Goal: Use online tool/utility: Utilize a website feature to perform a specific function

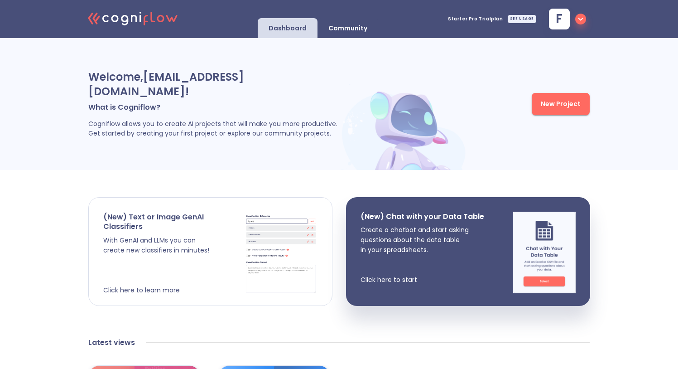
click at [221, 235] on p "With GenAI and LLMs you can create new classifiers in minutes! Click here to le…" at bounding box center [173, 265] width 141 height 60
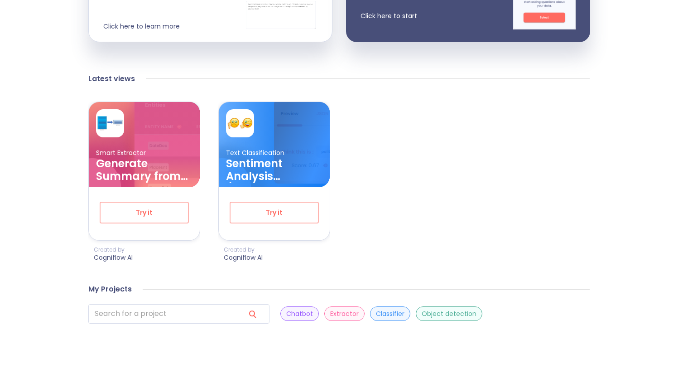
scroll to position [268, 0]
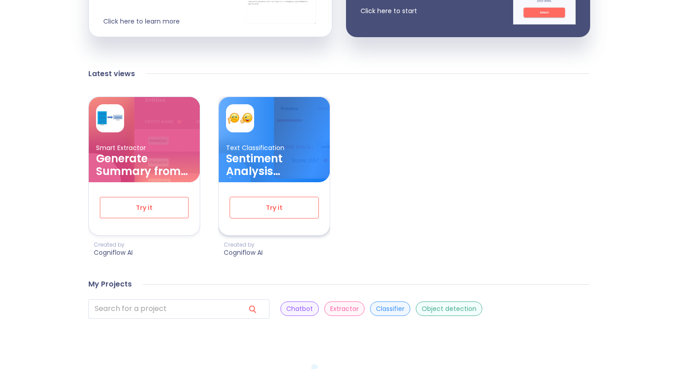
click at [271, 202] on span "Try it" at bounding box center [273, 207] width 59 height 11
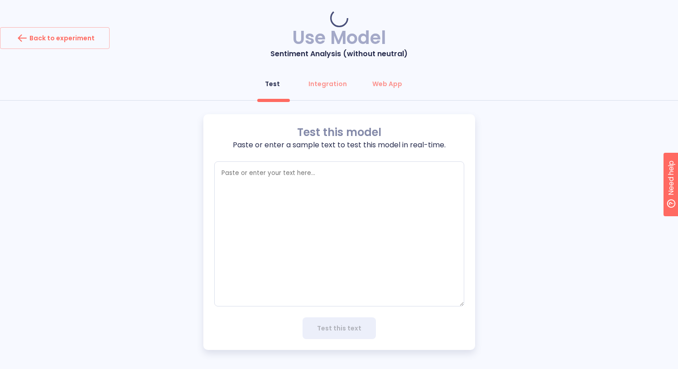
type textarea "x"
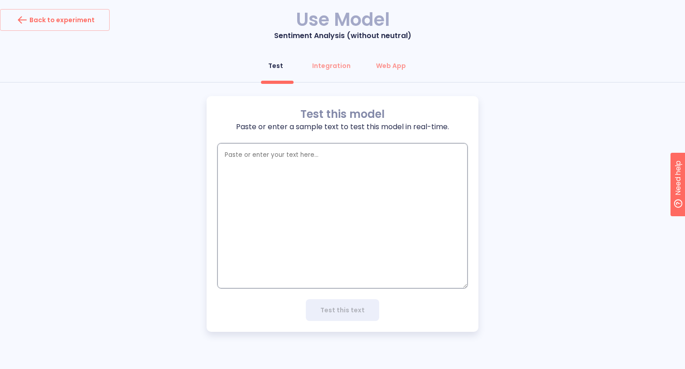
click at [242, 168] on textarea "empty textarea" at bounding box center [342, 215] width 250 height 145
paste textarea "Tuvimos suerte porque no había nada libre para cenar. Después se llenó. Una cen…"
type textarea "Tuvimos suerte porque no había nada libre para cenar. Después se llenó. Una cen…"
type textarea "x"
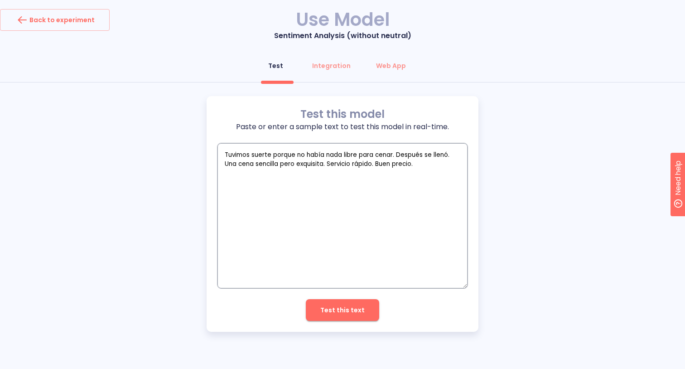
type textarea "Tuvimos suerte porque no había nada libre para cenar. Después se llenó. Una cen…"
click at [341, 313] on span "Test this text" at bounding box center [342, 309] width 44 height 11
type textarea "x"
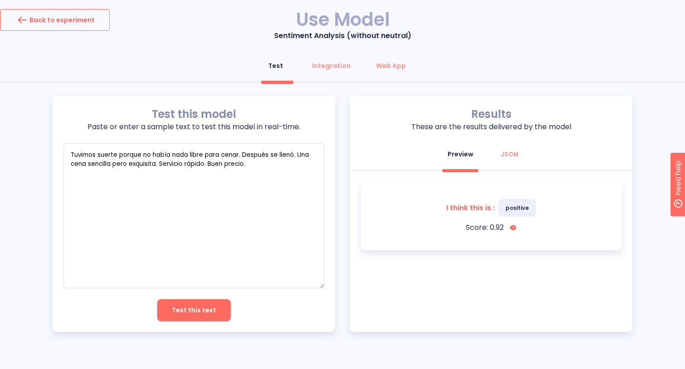
click at [35, 20] on div "Back to experiment" at bounding box center [55, 20] width 80 height 14
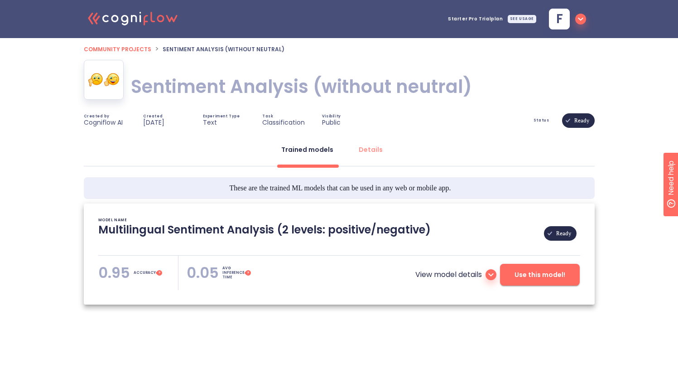
type textarea "[[DATE] 03:41:27]- Pretrained Multilingual (en, nl, de, fr, it, es) Sentiment A…"
click at [540, 120] on span "Status" at bounding box center [541, 121] width 16 height 4
click at [216, 121] on div "Experiment Type Text" at bounding box center [233, 121] width 60 height 12
click at [270, 124] on p "Classification" at bounding box center [283, 122] width 43 height 8
click at [320, 125] on div "Task Classification" at bounding box center [292, 121] width 60 height 12
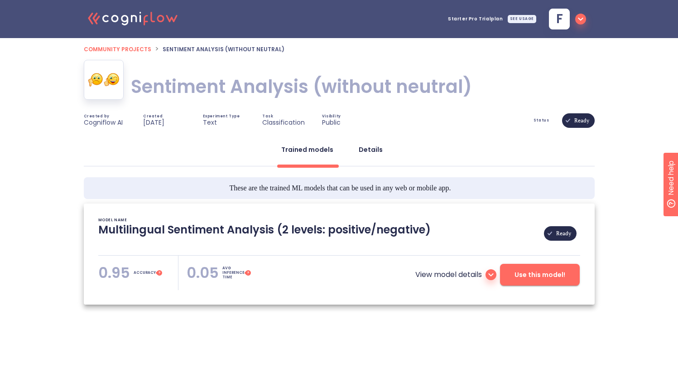
click at [364, 154] on div "Details" at bounding box center [371, 149] width 24 height 9
